Goal: Find specific page/section: Find specific page/section

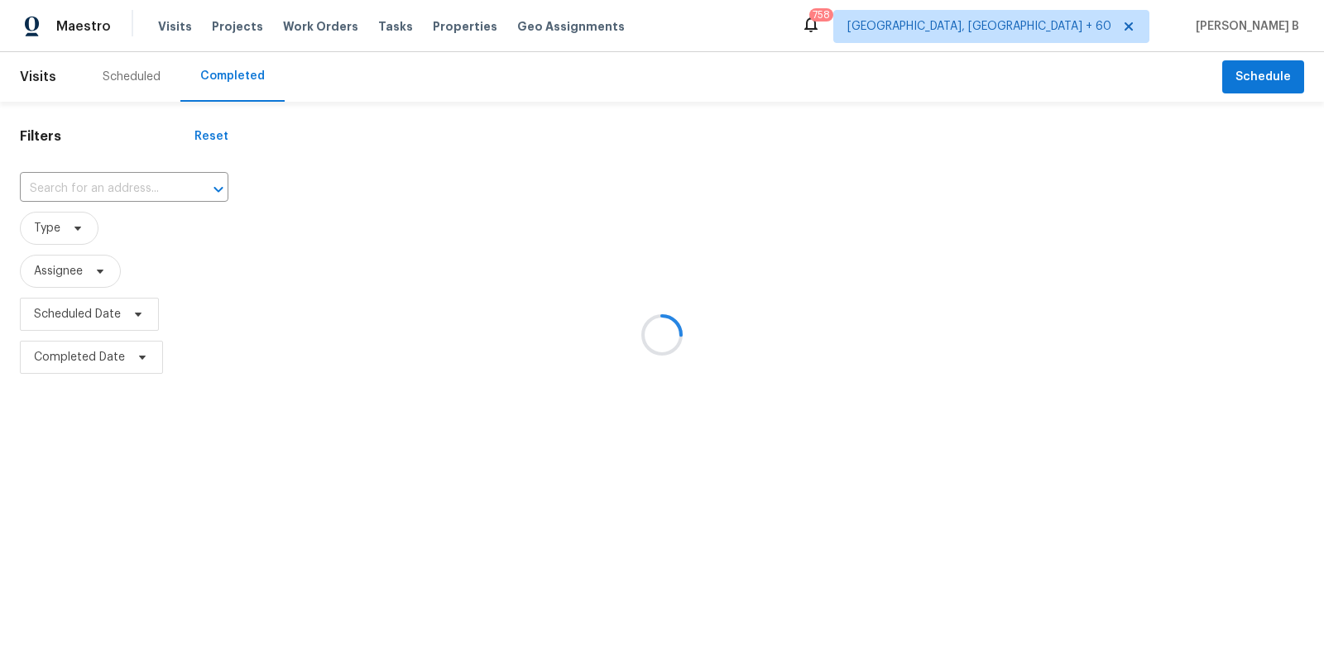
click at [172, 180] on div at bounding box center [662, 334] width 1324 height 669
click at [175, 193] on div at bounding box center [662, 334] width 1324 height 669
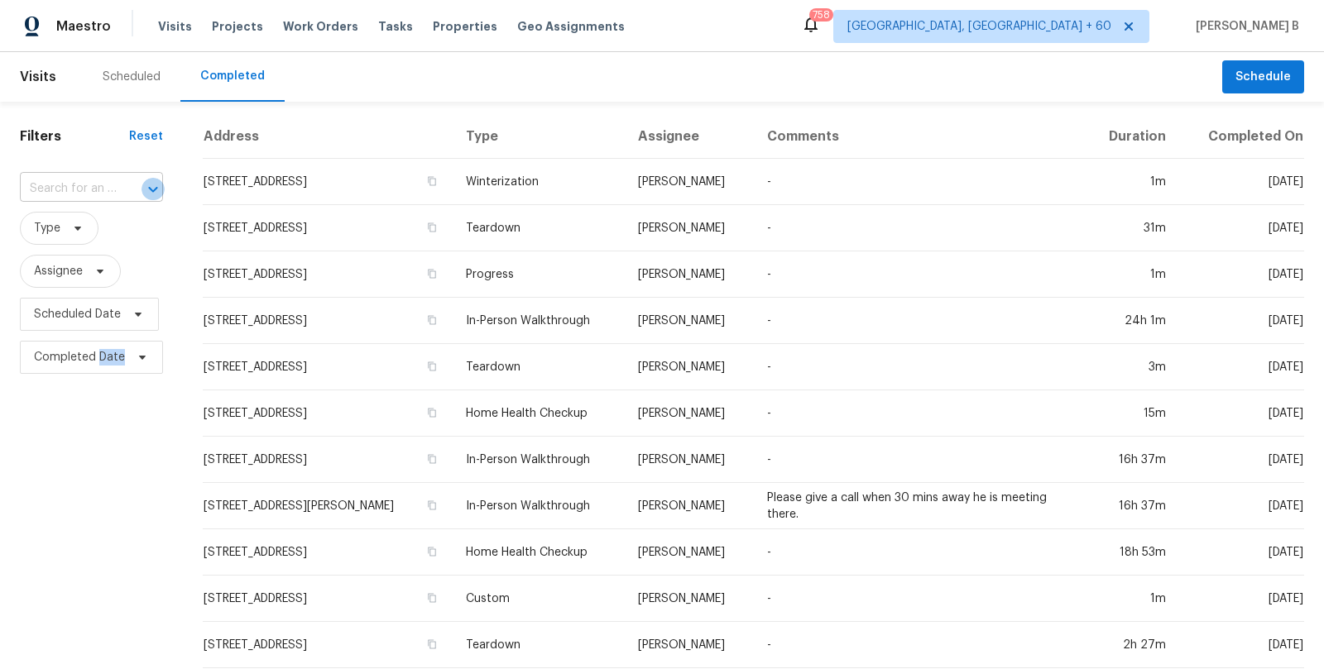
click at [147, 189] on icon "Open" at bounding box center [153, 190] width 20 height 20
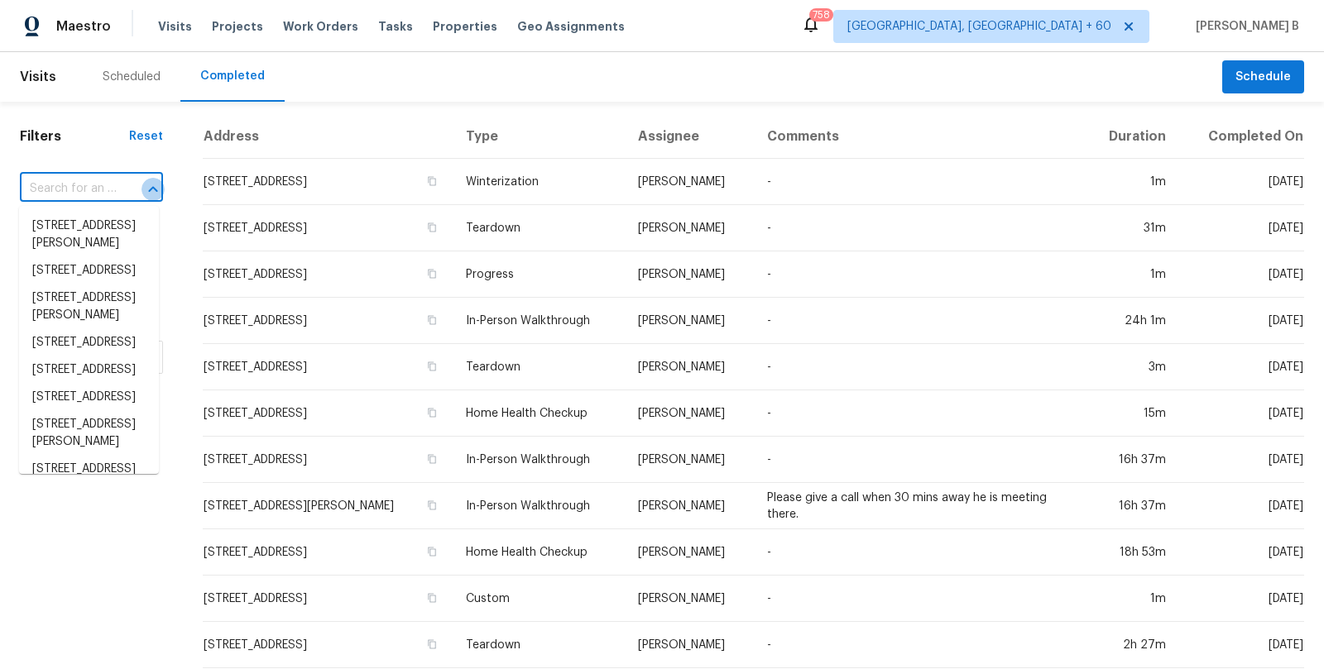
click at [148, 189] on icon "Close" at bounding box center [152, 189] width 9 height 6
paste input "[STREET_ADDRESS][PERSON_NAME]"
type input "[STREET_ADDRESS][PERSON_NAME]"
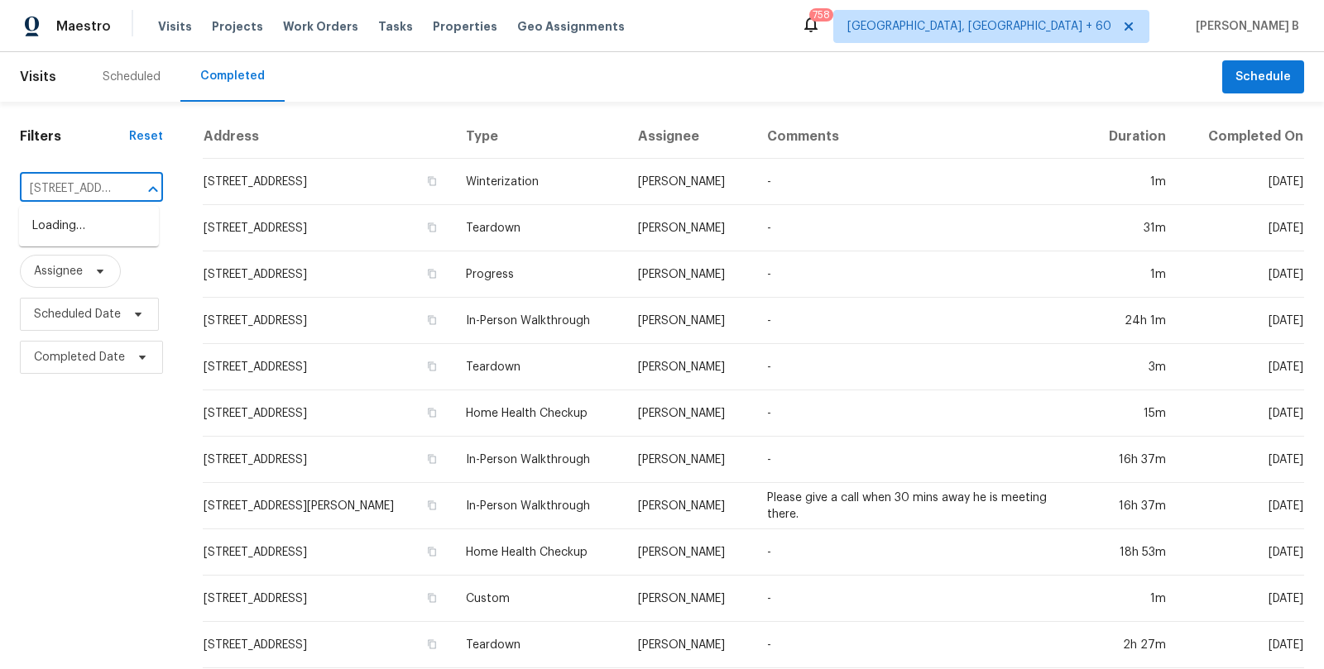
scroll to position [0, 113]
click at [128, 232] on li "[STREET_ADDRESS][PERSON_NAME]" at bounding box center [89, 235] width 140 height 45
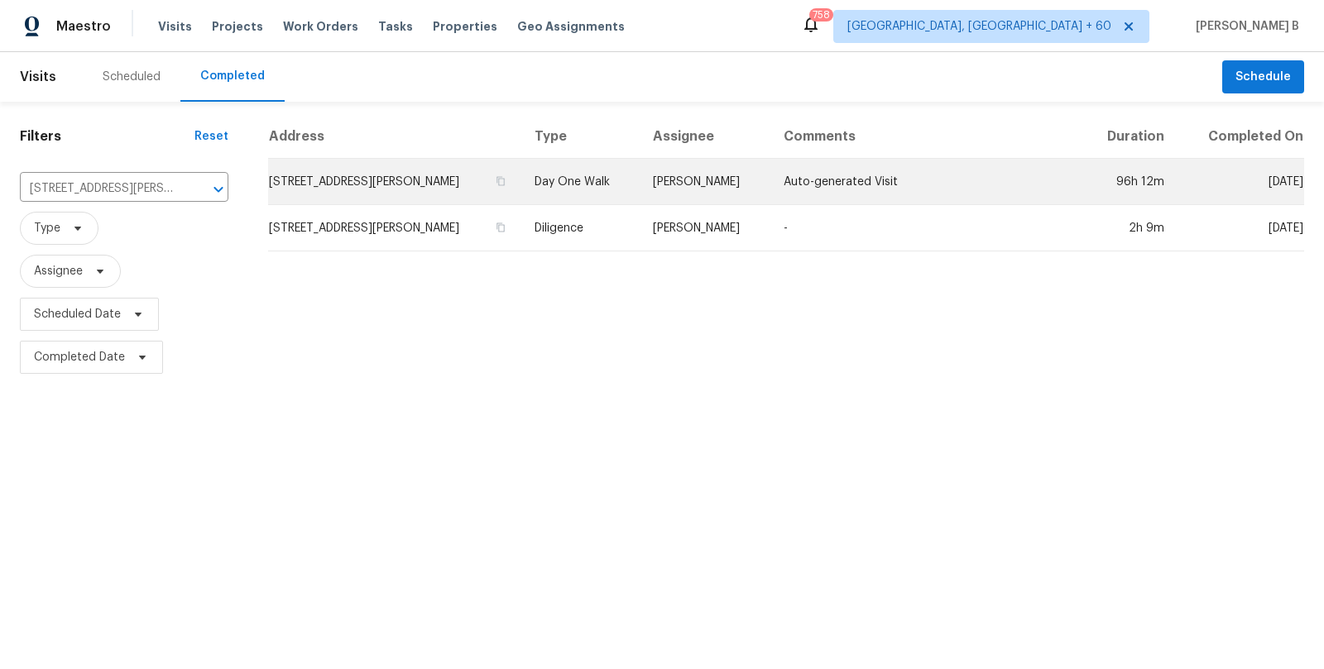
click at [586, 174] on td "Day One Walk" at bounding box center [579, 182] width 117 height 46
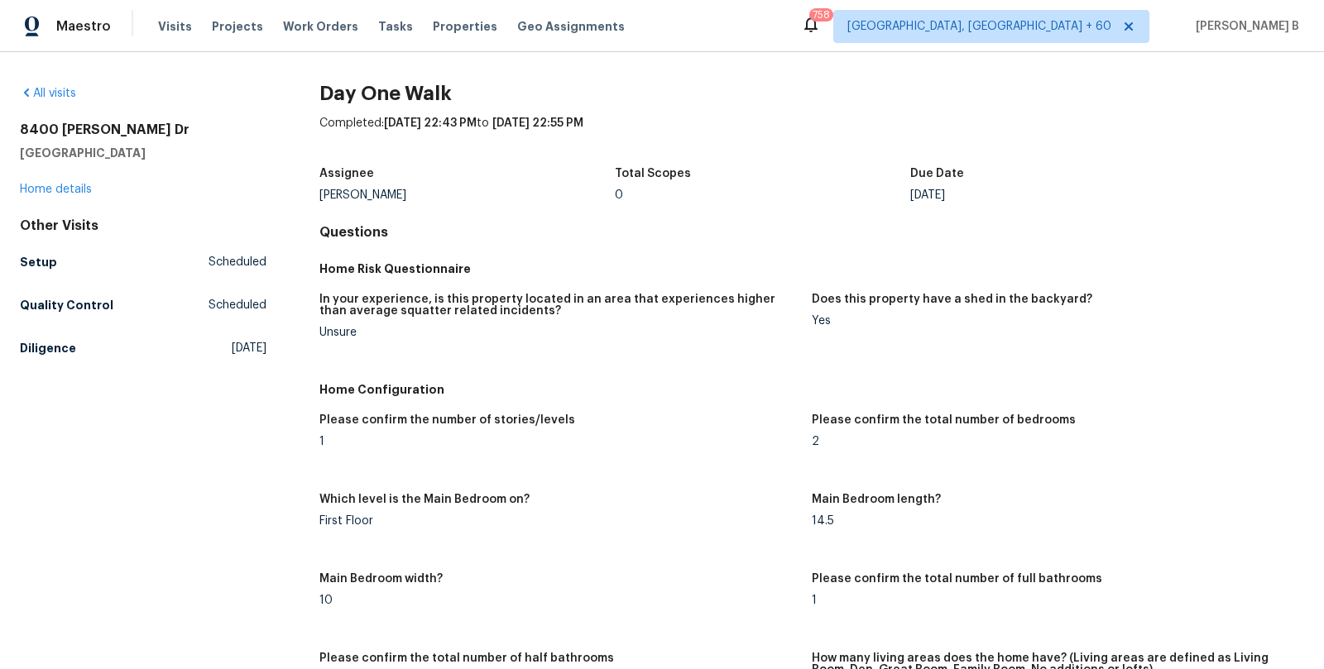
scroll to position [388, 0]
